Goal: Task Accomplishment & Management: Manage account settings

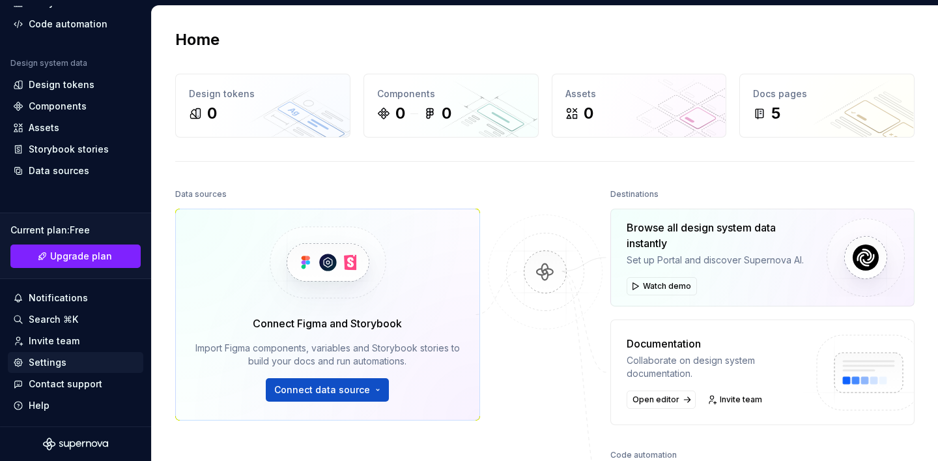
scroll to position [101, 0]
click at [57, 365] on div "Settings" at bounding box center [48, 362] width 38 height 13
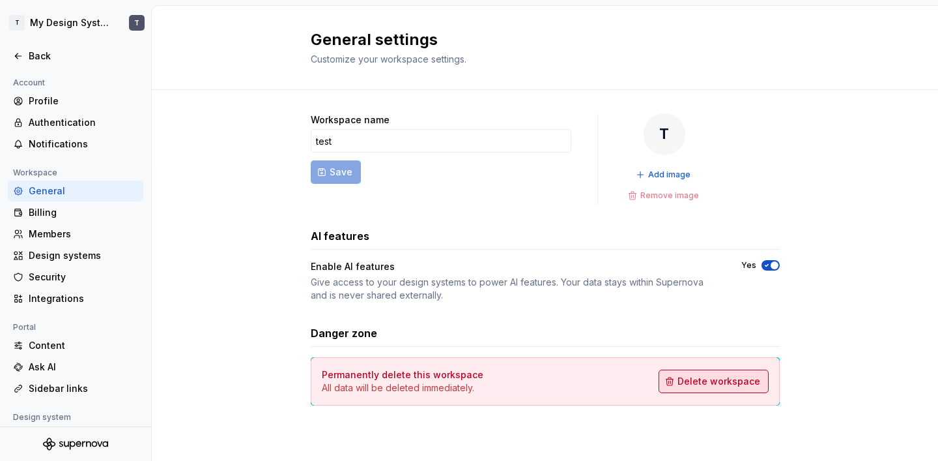
click at [713, 376] on span "Delete workspace" at bounding box center [719, 381] width 83 height 13
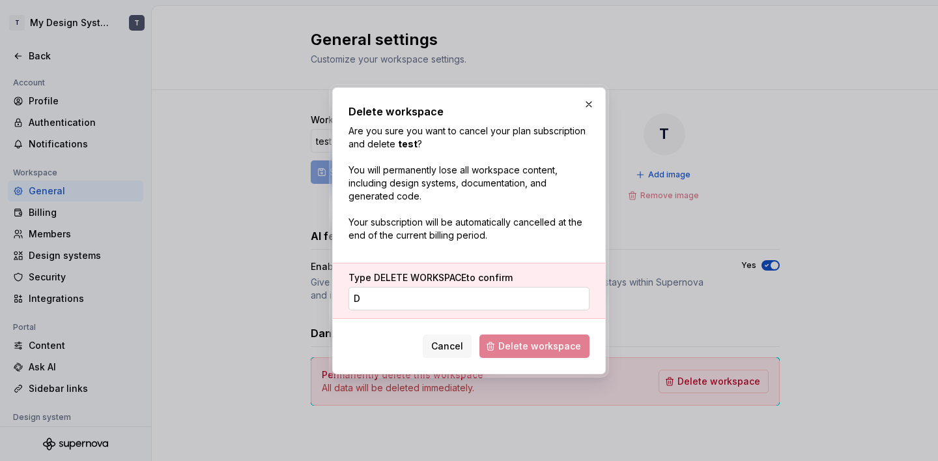
type input "DE"
click at [590, 100] on button "button" at bounding box center [589, 104] width 18 height 18
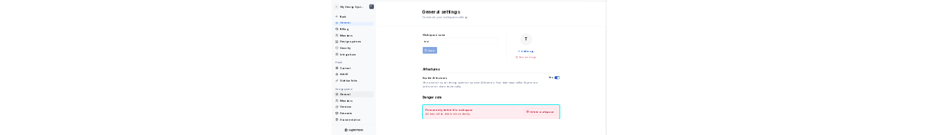
scroll to position [113, 0]
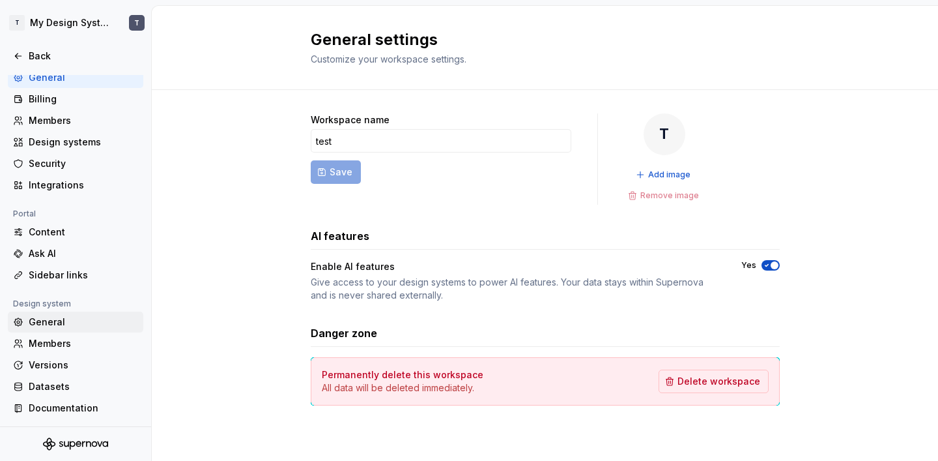
click at [54, 320] on div "General" at bounding box center [83, 321] width 109 height 13
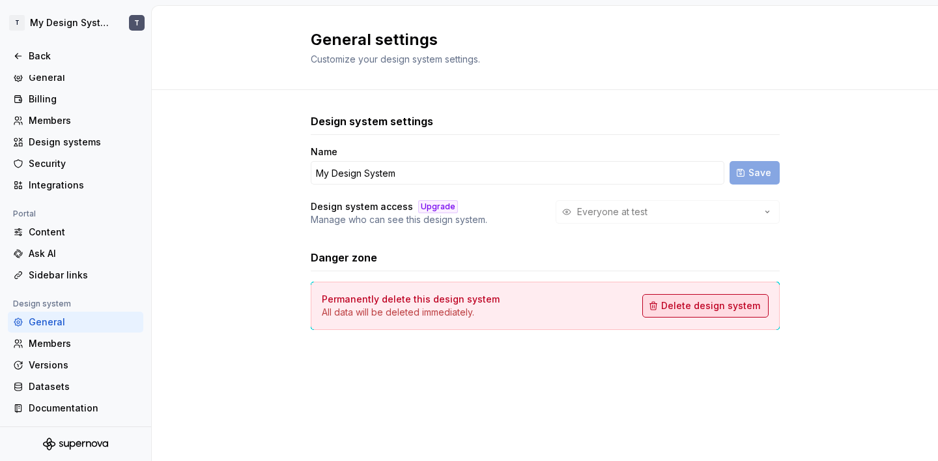
click at [734, 312] on button "Delete design system" at bounding box center [705, 305] width 126 height 23
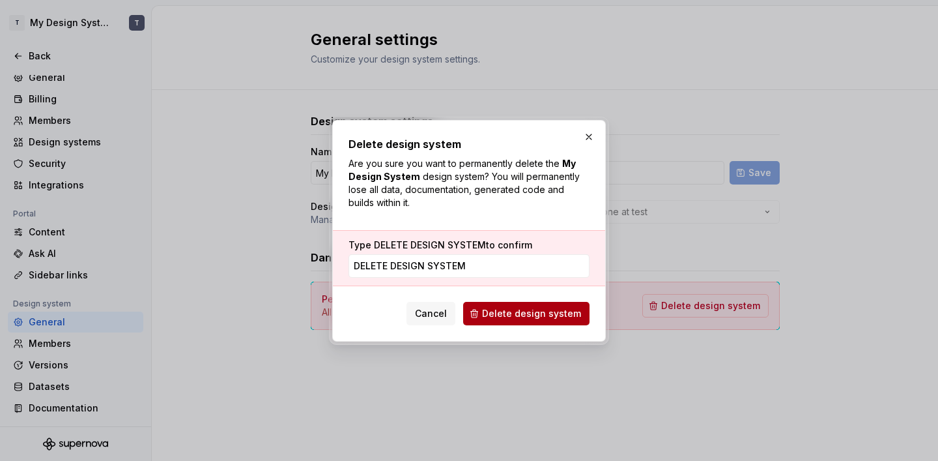
type input "DELETE DESIGN SYSTEM"
click at [534, 315] on span "Delete design system" at bounding box center [531, 313] width 99 height 13
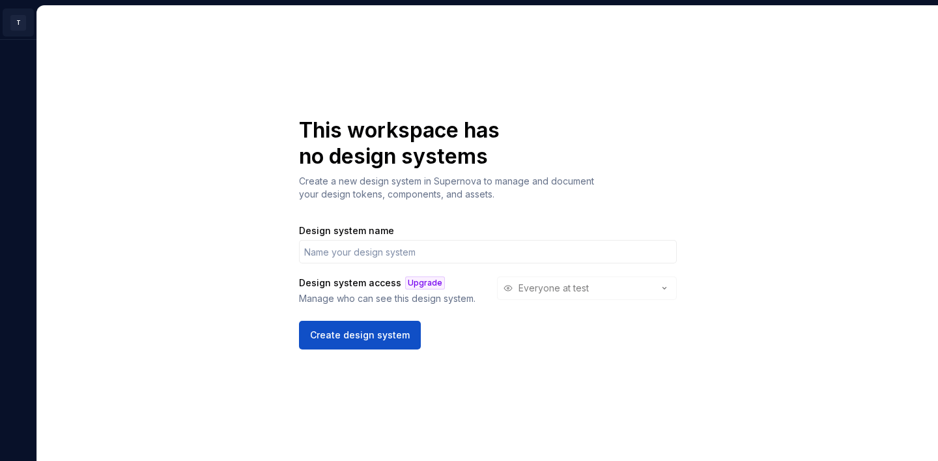
click at [13, 19] on html "T T This workspace has no design systems Create a new design system in Supernov…" at bounding box center [469, 230] width 938 height 461
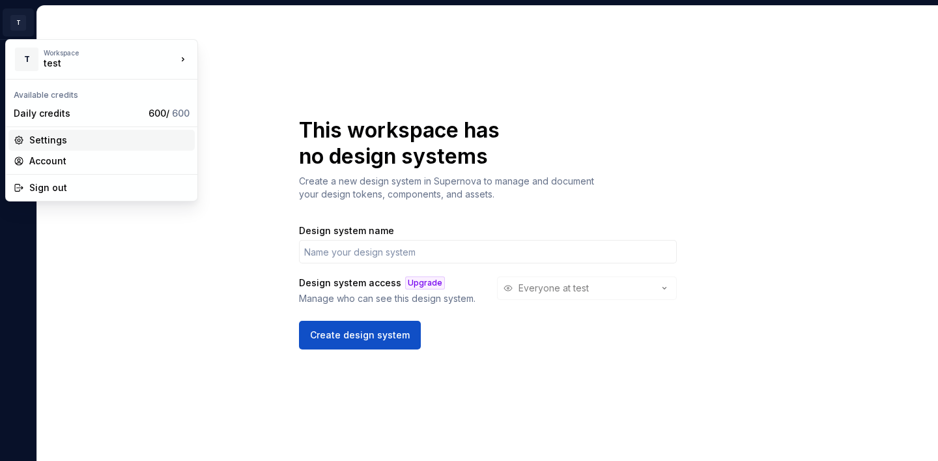
click at [66, 139] on div "Settings" at bounding box center [109, 140] width 160 height 13
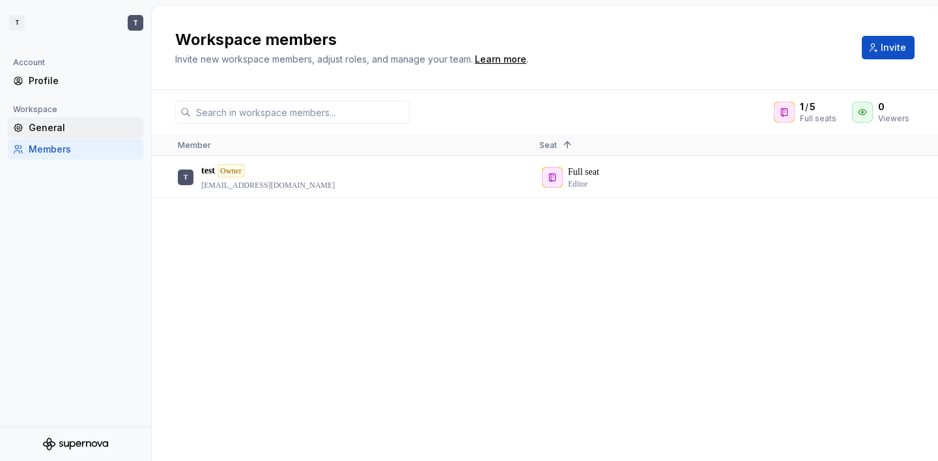
click at [93, 117] on div "General" at bounding box center [76, 127] width 136 height 21
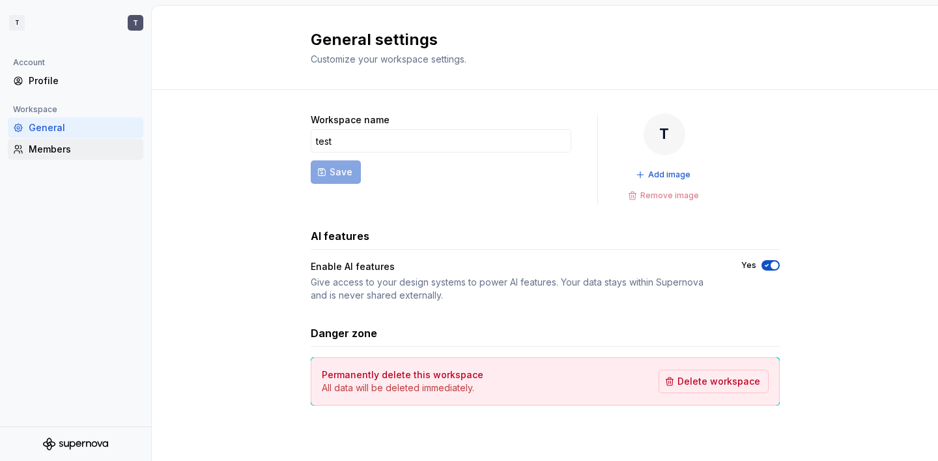
click at [80, 144] on div "Members" at bounding box center [83, 149] width 109 height 13
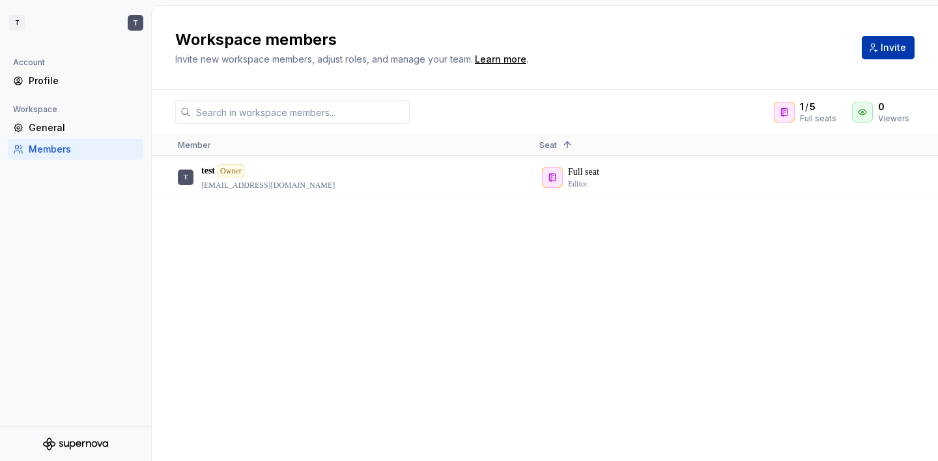
click at [868, 49] on button "Invite" at bounding box center [888, 47] width 53 height 23
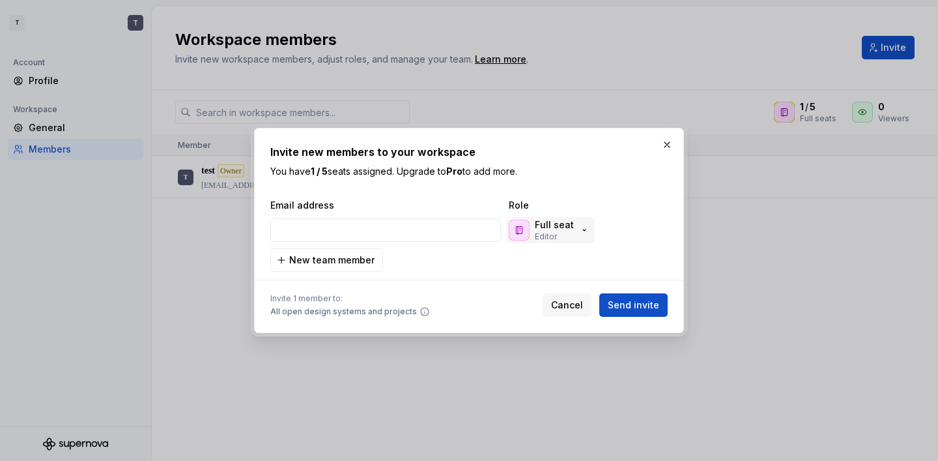
click at [553, 228] on p "Full seat" at bounding box center [554, 224] width 39 height 13
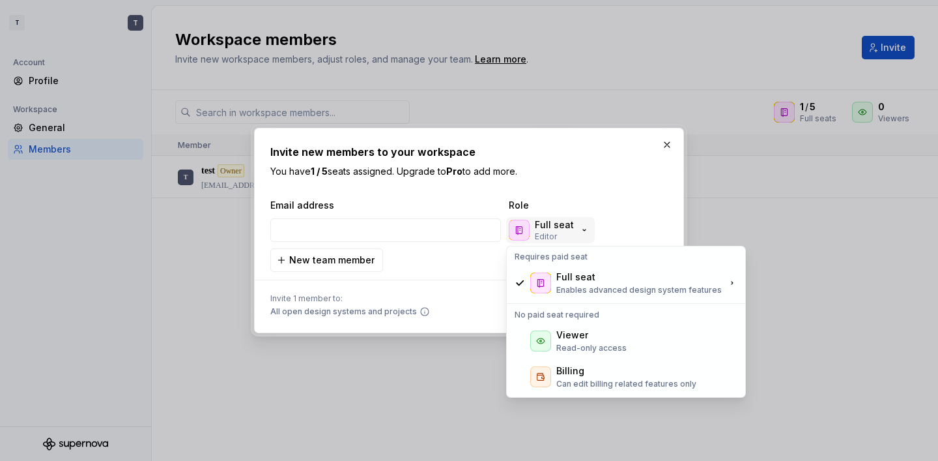
click at [547, 230] on p "Full seat" at bounding box center [554, 224] width 39 height 13
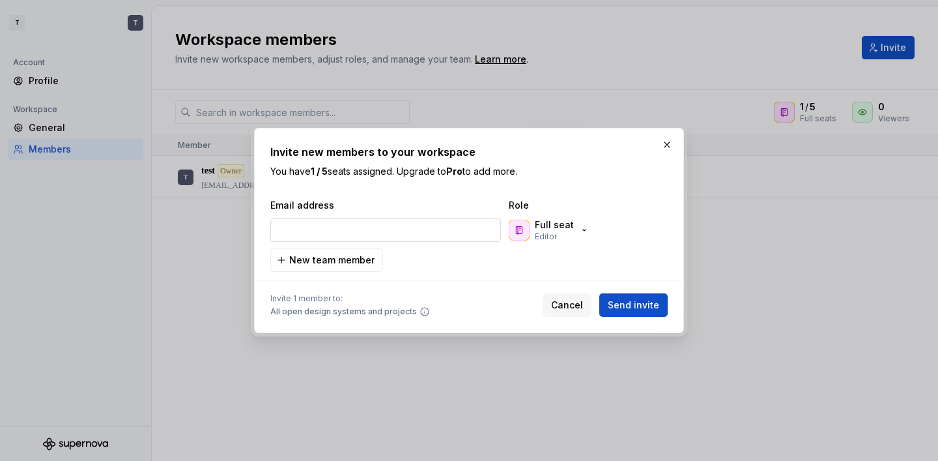
click at [406, 220] on input "email" at bounding box center [385, 229] width 231 height 23
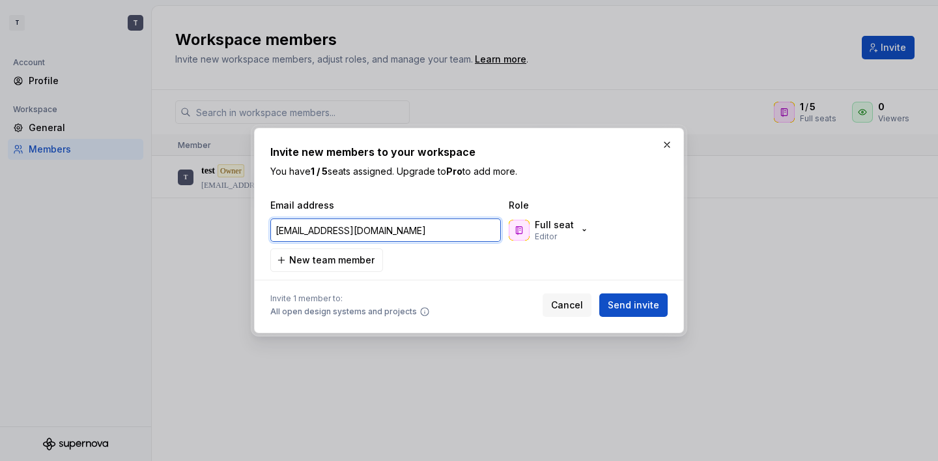
type input "[EMAIL_ADDRESS][DOMAIN_NAME]"
click at [482, 271] on div "Email address Role [EMAIL_ADDRESS][DOMAIN_NAME] Full seat Editor New team member" at bounding box center [468, 235] width 397 height 73
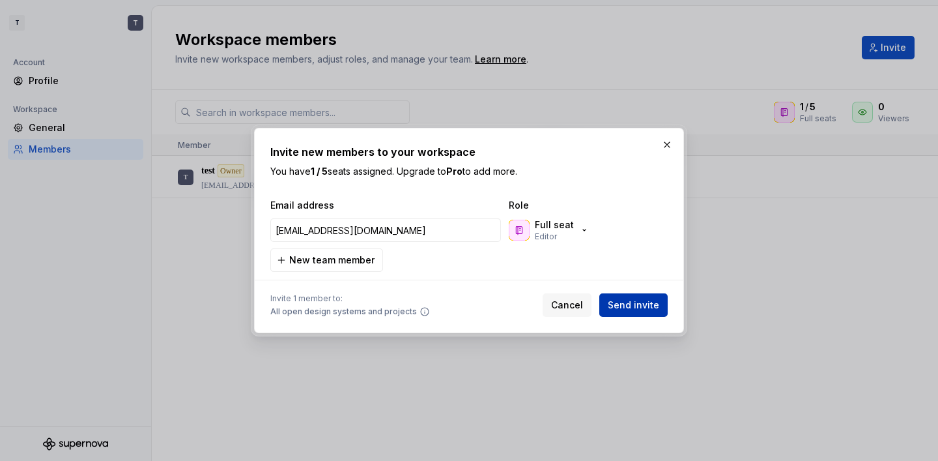
click at [625, 303] on span "Send invite" at bounding box center [633, 304] width 51 height 13
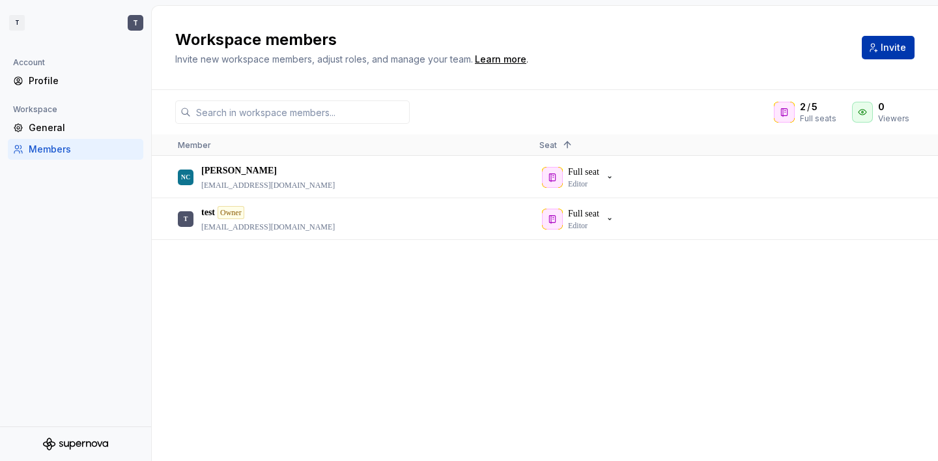
click at [875, 46] on button "Invite" at bounding box center [888, 47] width 53 height 23
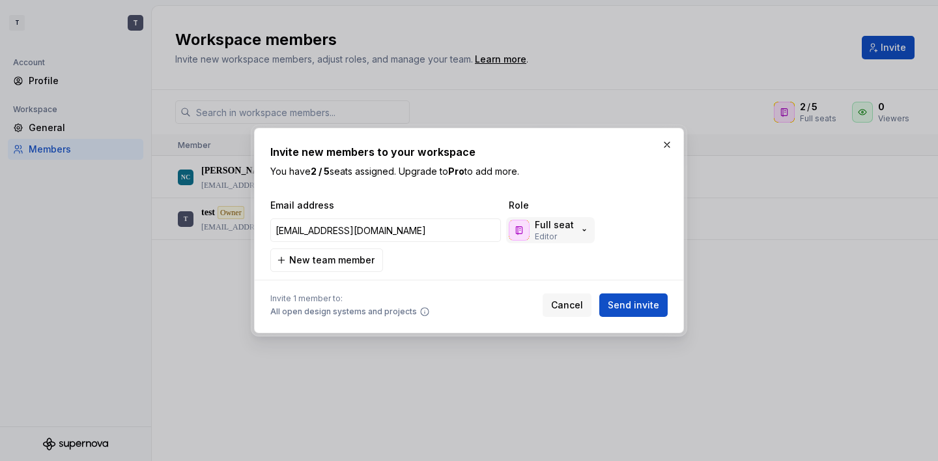
type input "[EMAIL_ADDRESS][DOMAIN_NAME]"
click at [558, 229] on p "Full seat" at bounding box center [554, 224] width 39 height 13
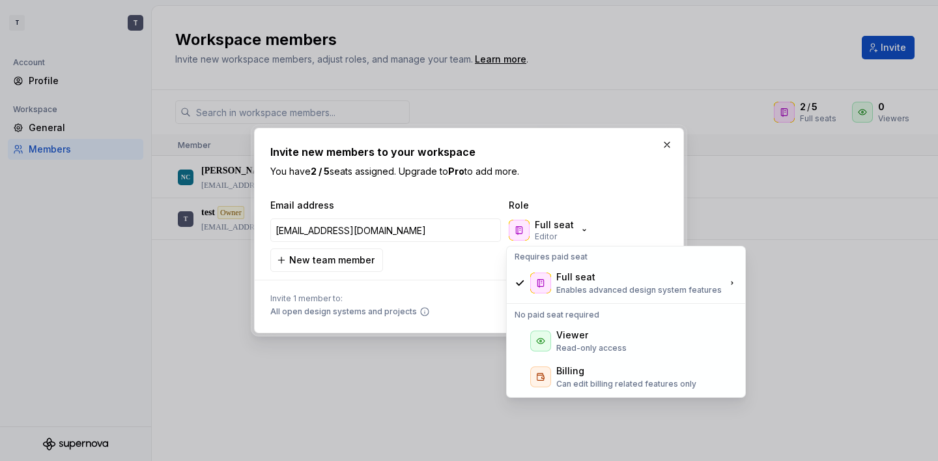
click at [480, 248] on div "Email address Role [EMAIL_ADDRESS][DOMAIN_NAME] Full seat Editor New team member" at bounding box center [468, 235] width 397 height 73
click at [476, 279] on div at bounding box center [468, 280] width 397 height 16
click at [453, 246] on div "Email address Role [EMAIL_ADDRESS][DOMAIN_NAME] Full seat Editor New team member" at bounding box center [468, 235] width 397 height 73
click at [579, 210] on span "Role" at bounding box center [574, 205] width 130 height 13
click at [576, 238] on div "Full seat Editor" at bounding box center [549, 229] width 81 height 23
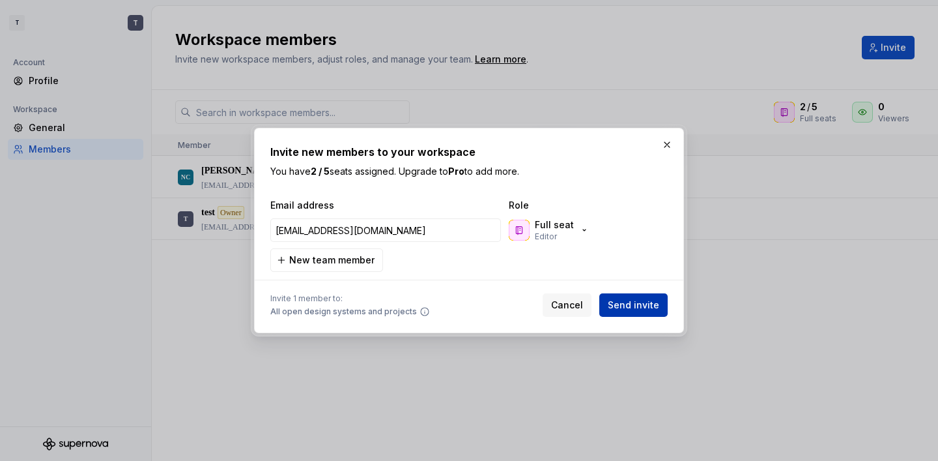
click at [626, 305] on span "Send invite" at bounding box center [633, 304] width 51 height 13
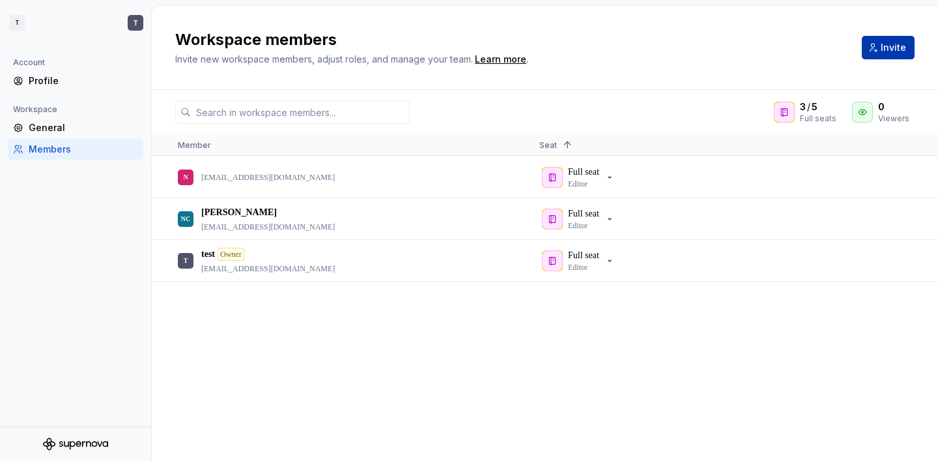
click at [891, 49] on span "Invite" at bounding box center [893, 47] width 25 height 13
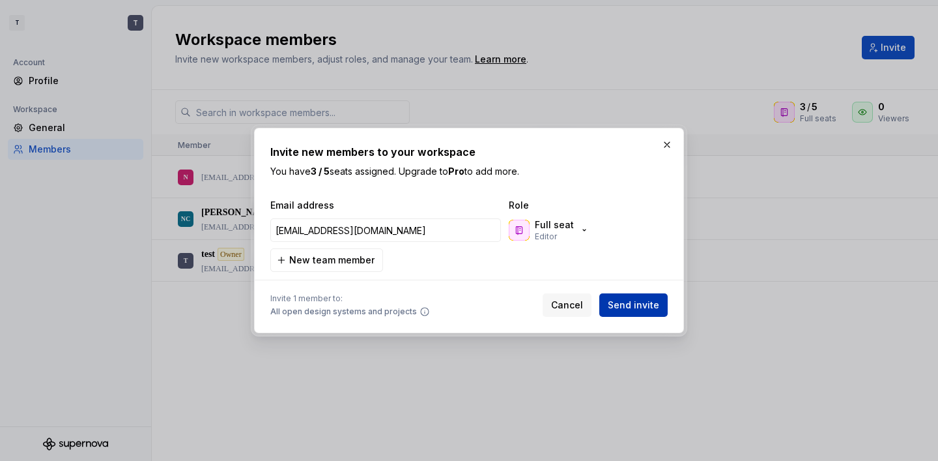
type input "[EMAIL_ADDRESS][DOMAIN_NAME]"
click at [655, 306] on span "Send invite" at bounding box center [633, 304] width 51 height 13
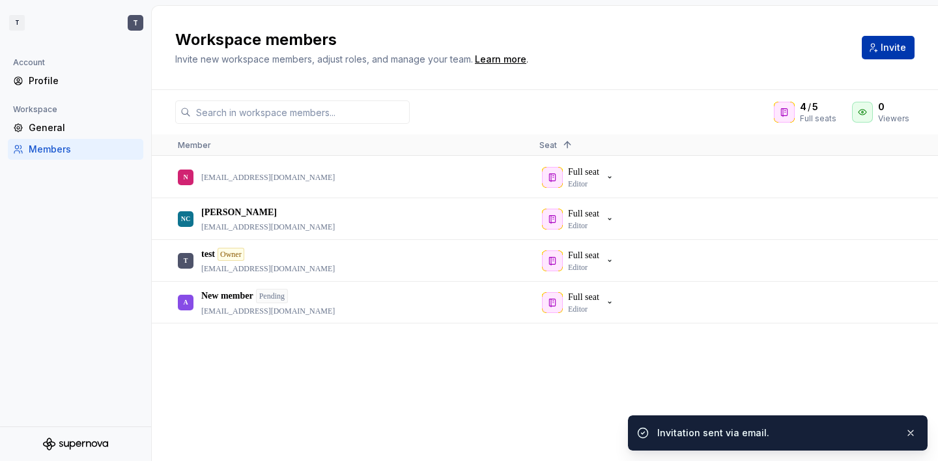
click at [886, 55] on button "Invite" at bounding box center [888, 47] width 53 height 23
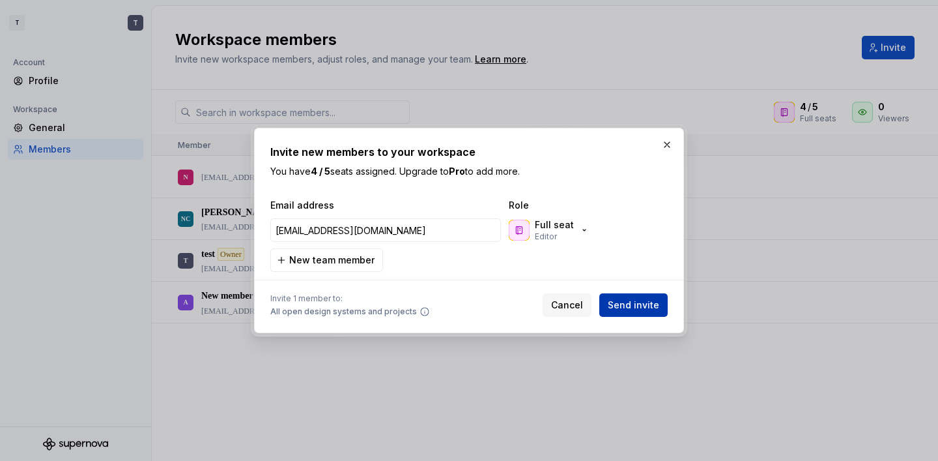
type input "[EMAIL_ADDRESS][DOMAIN_NAME]"
click at [645, 315] on button "Send invite" at bounding box center [633, 304] width 68 height 23
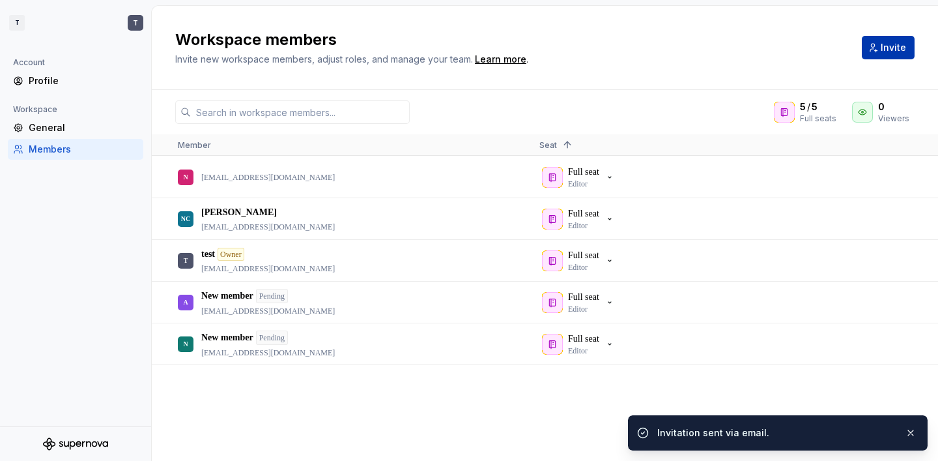
click at [881, 39] on button "Invite" at bounding box center [888, 47] width 53 height 23
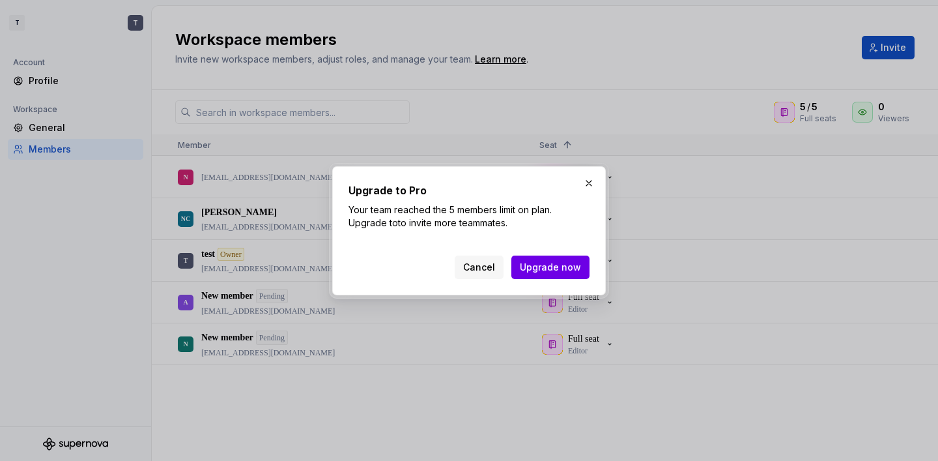
click at [550, 265] on span "Upgrade now" at bounding box center [550, 267] width 61 height 13
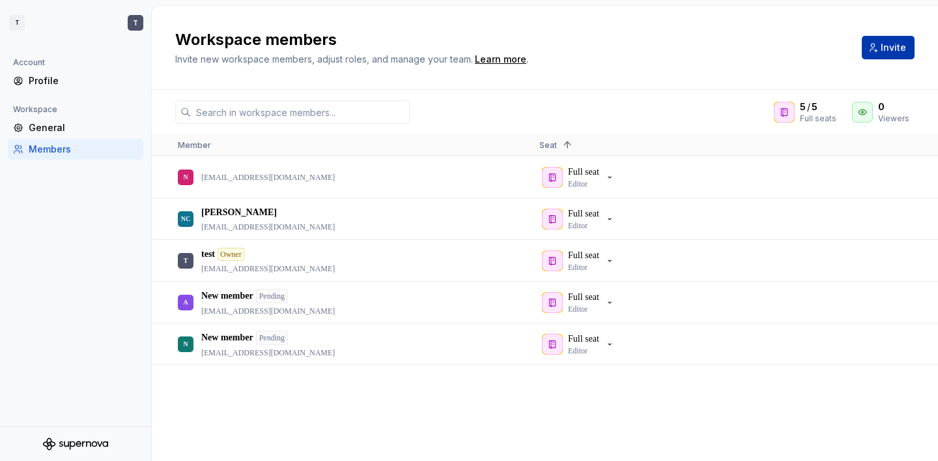
click at [877, 49] on button "Invite" at bounding box center [888, 47] width 53 height 23
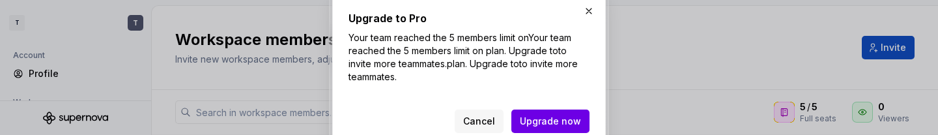
click at [555, 117] on span "Upgrade now" at bounding box center [550, 121] width 61 height 13
